Goal: Information Seeking & Learning: Learn about a topic

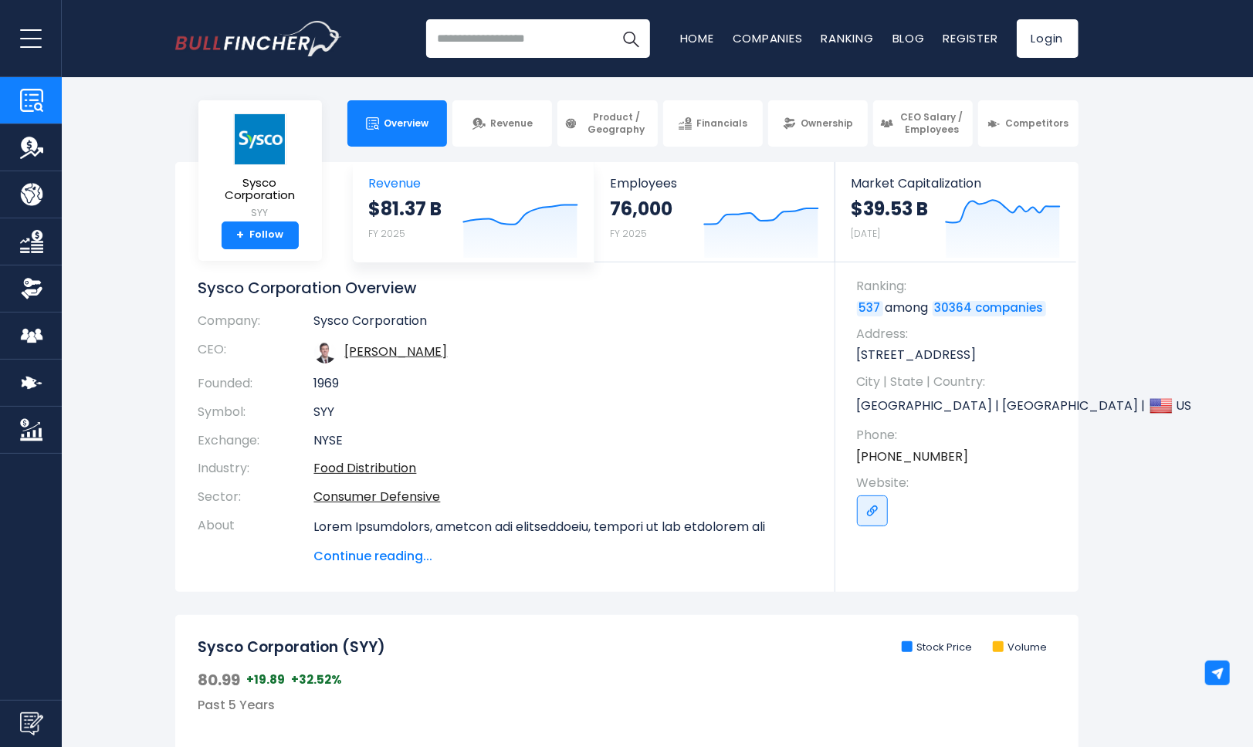
click at [412, 199] on strong "$81.37 B" at bounding box center [405, 209] width 73 height 24
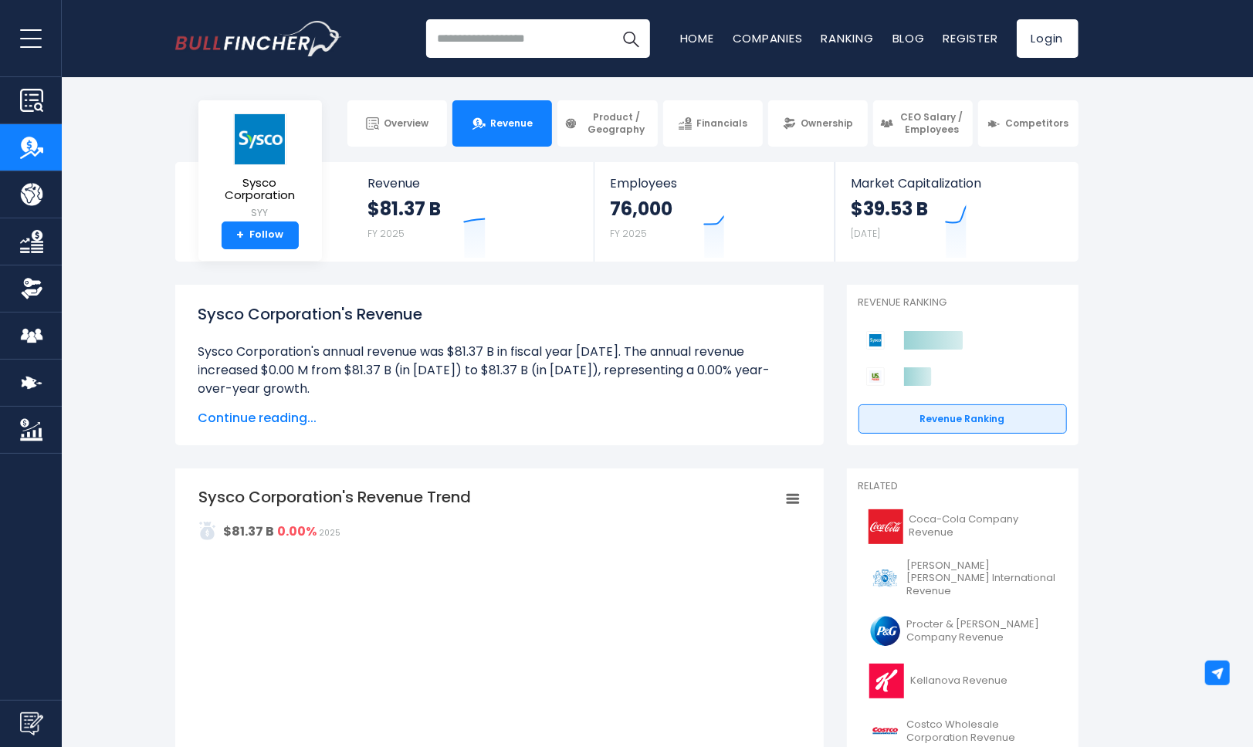
drag, startPoint x: 0, startPoint y: 0, endPoint x: 568, endPoint y: 360, distance: 672.8
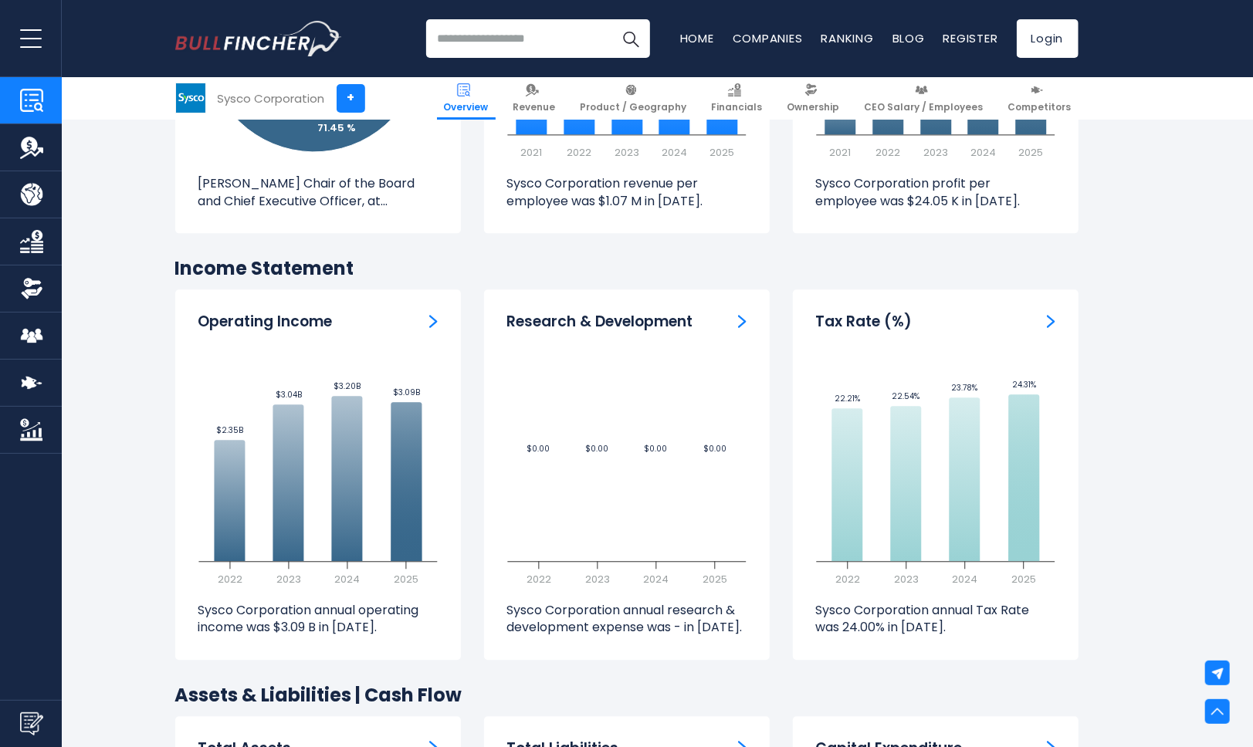
scroll to position [2161, 0]
